Goal: Task Accomplishment & Management: Manage account settings

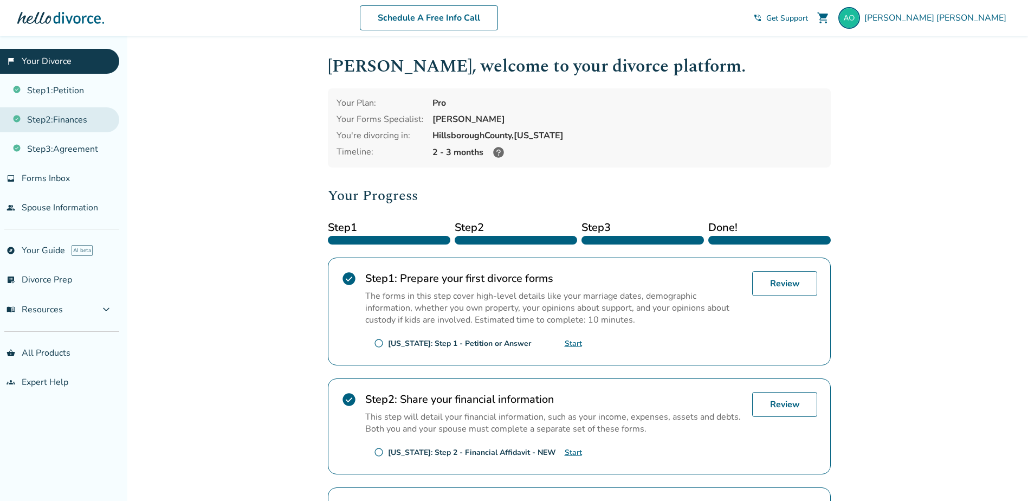
click at [83, 120] on link "Step 2 : Finances" at bounding box center [59, 119] width 119 height 25
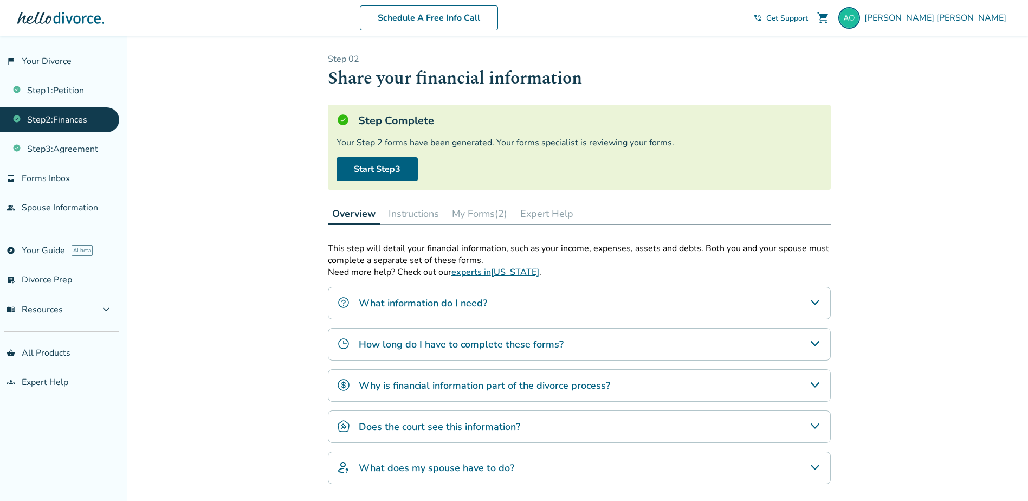
click at [483, 213] on button "My Forms (2)" at bounding box center [480, 214] width 64 height 22
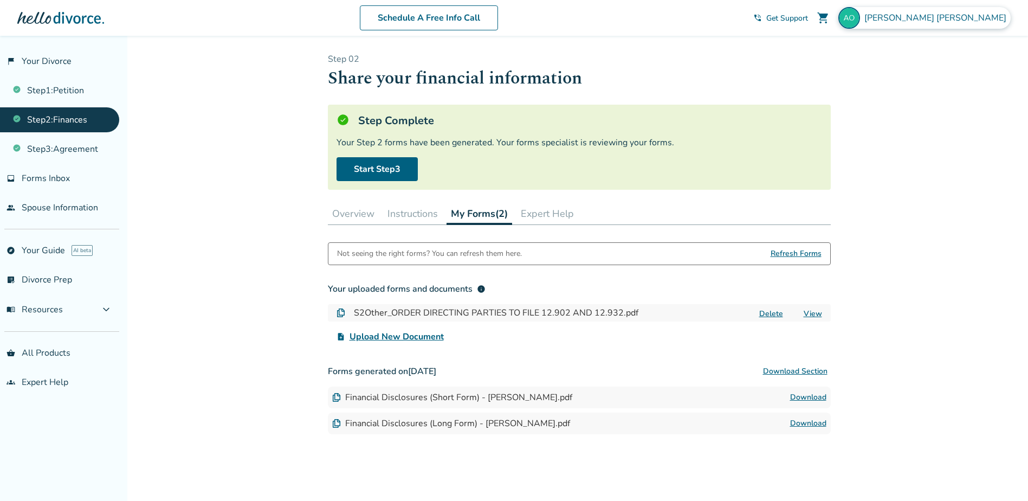
click at [961, 20] on span "[PERSON_NAME]" at bounding box center [937, 18] width 146 height 12
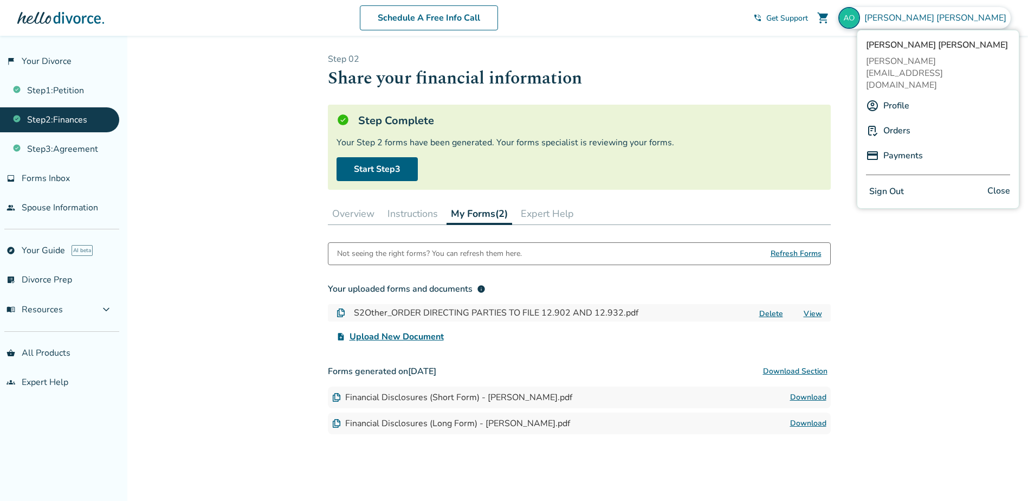
click at [887, 184] on button "Sign Out" at bounding box center [886, 192] width 41 height 16
